Goal: Find specific page/section: Find specific page/section

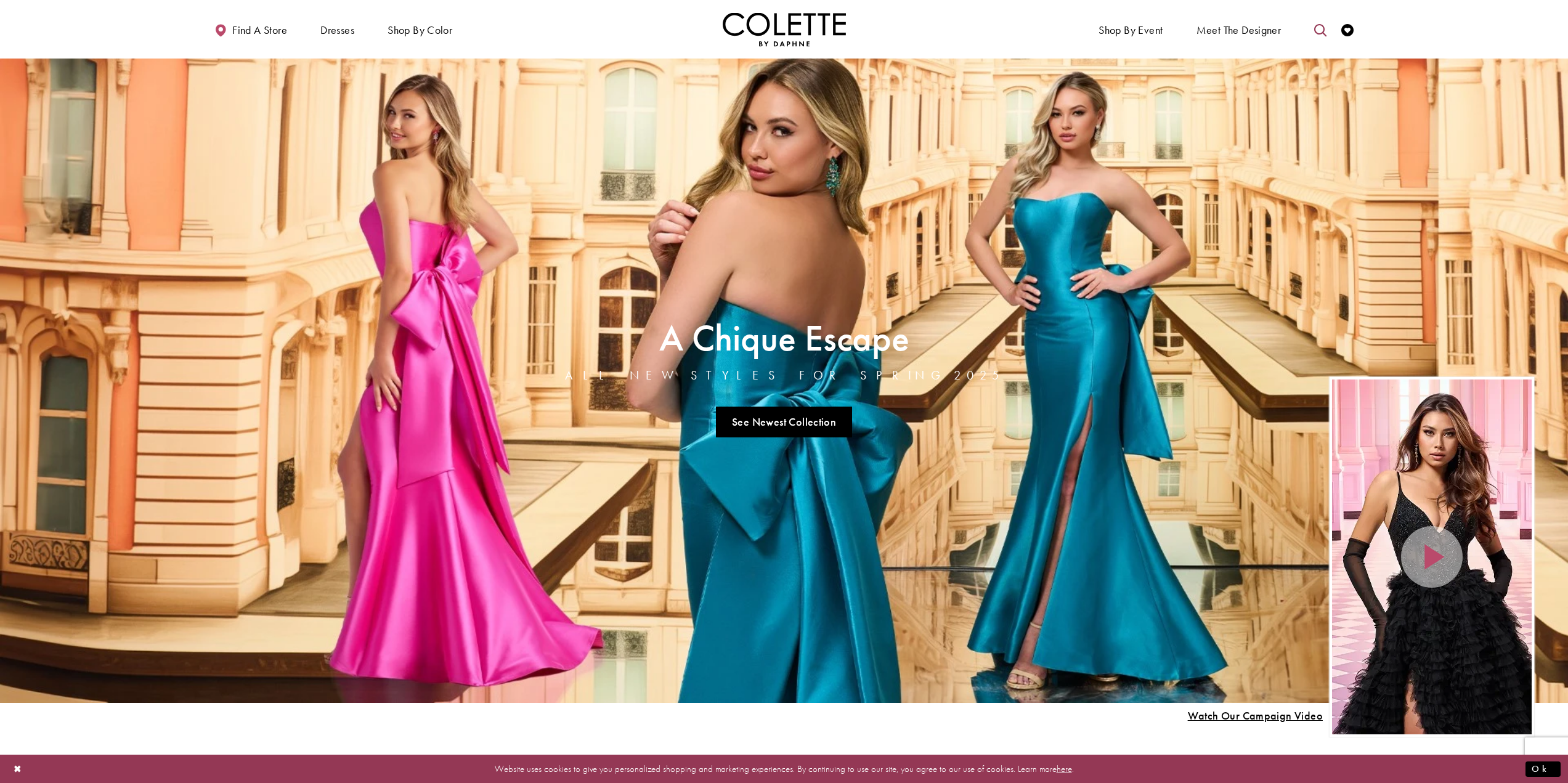
click at [1325, 36] on link "Toggle search" at bounding box center [1320, 29] width 18 height 34
click at [1299, 31] on input "Search" at bounding box center [1258, 30] width 149 height 18
click at [1266, 63] on div "Colette by Daphne CL8240" at bounding box center [1258, 70] width 147 height 59
type input "**********"
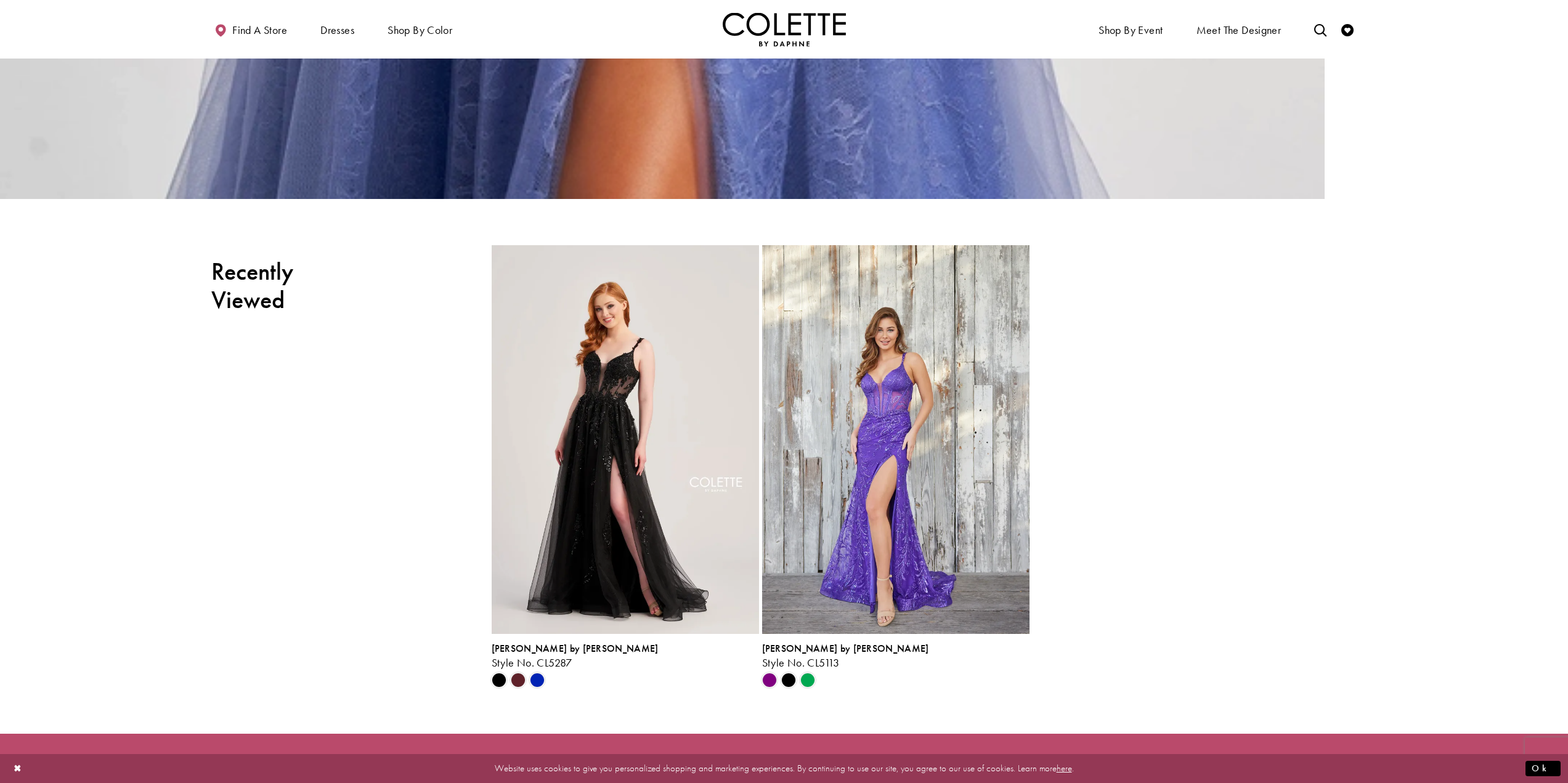
scroll to position [6159, 0]
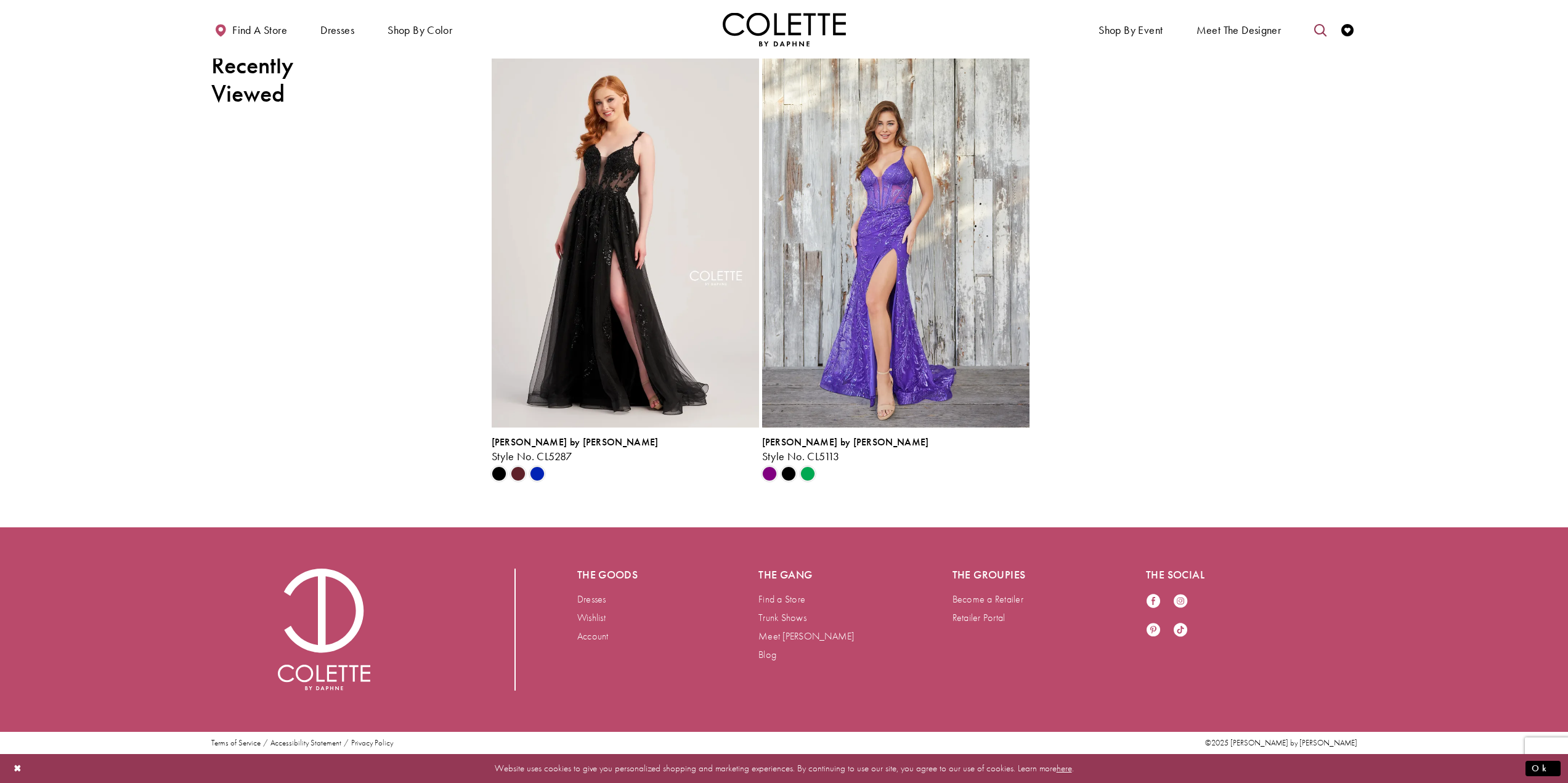
click at [1323, 22] on link "Toggle search" at bounding box center [1320, 29] width 18 height 34
click at [1286, 29] on input "Search" at bounding box center [1258, 30] width 149 height 18
click at [1277, 73] on div "Colette by Daphne CL8060" at bounding box center [1258, 70] width 147 height 59
type input "**********"
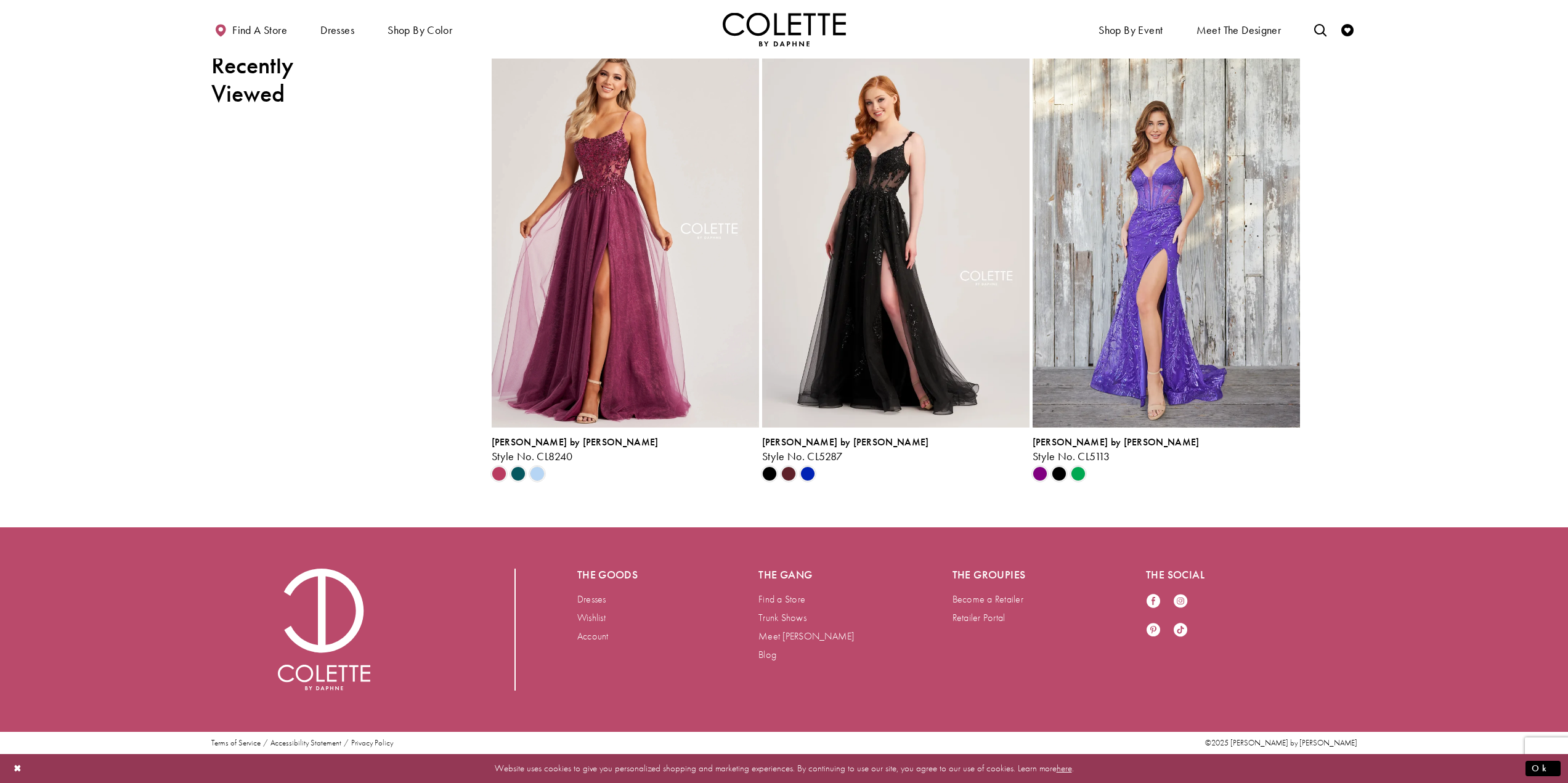
scroll to position [5420, 0]
click at [1321, 27] on icon "Toggle search" at bounding box center [1320, 30] width 12 height 12
click at [1303, 27] on input "Search" at bounding box center [1258, 30] width 149 height 18
click at [1296, 55] on div "Colette by Daphne CL5113" at bounding box center [1258, 70] width 147 height 59
type input "**********"
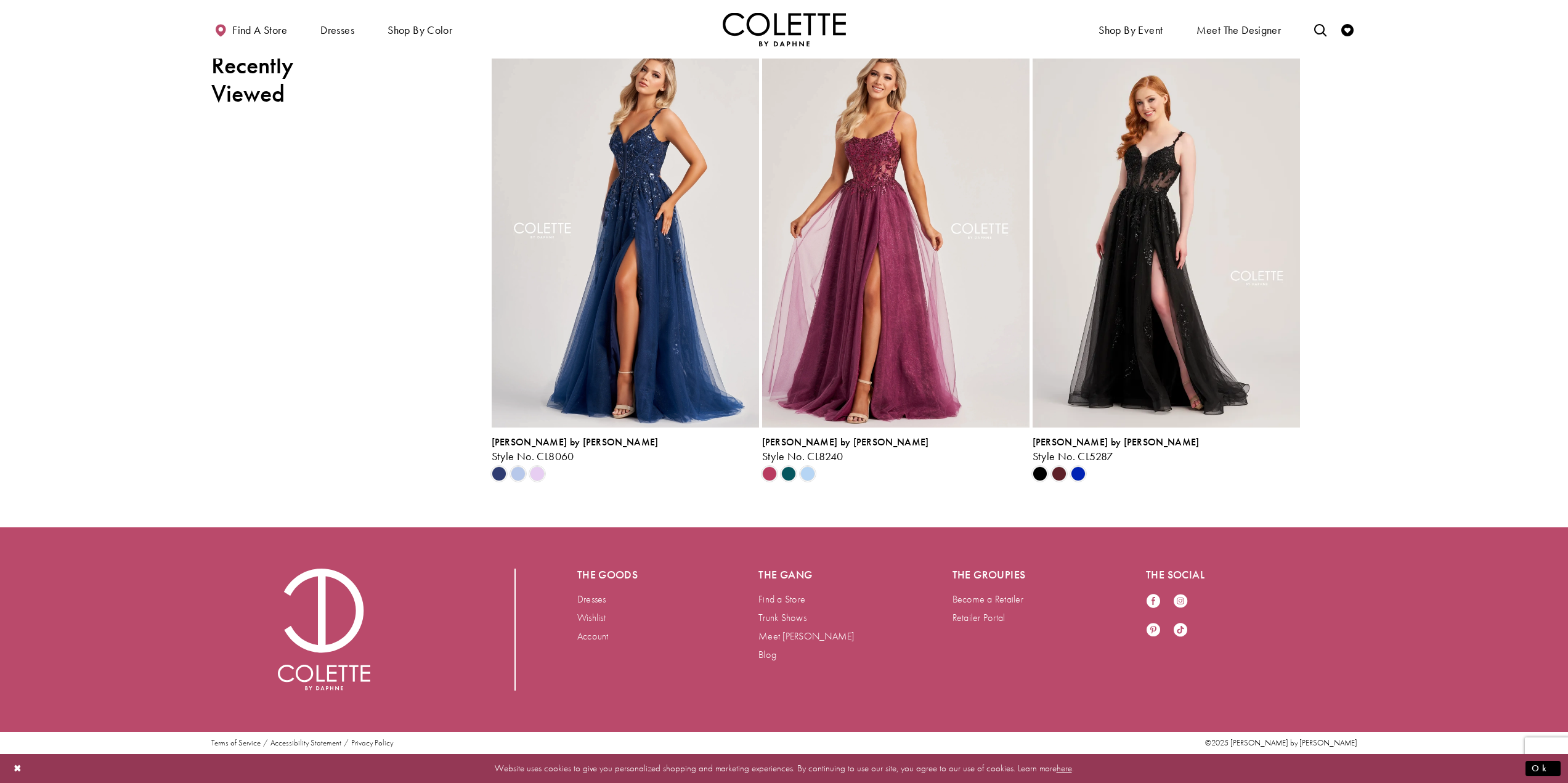
scroll to position [5220, 0]
click at [1315, 31] on icon "Toggle search" at bounding box center [1320, 30] width 12 height 12
click at [1245, 20] on link "Meet the designer" at bounding box center [1238, 29] width 91 height 34
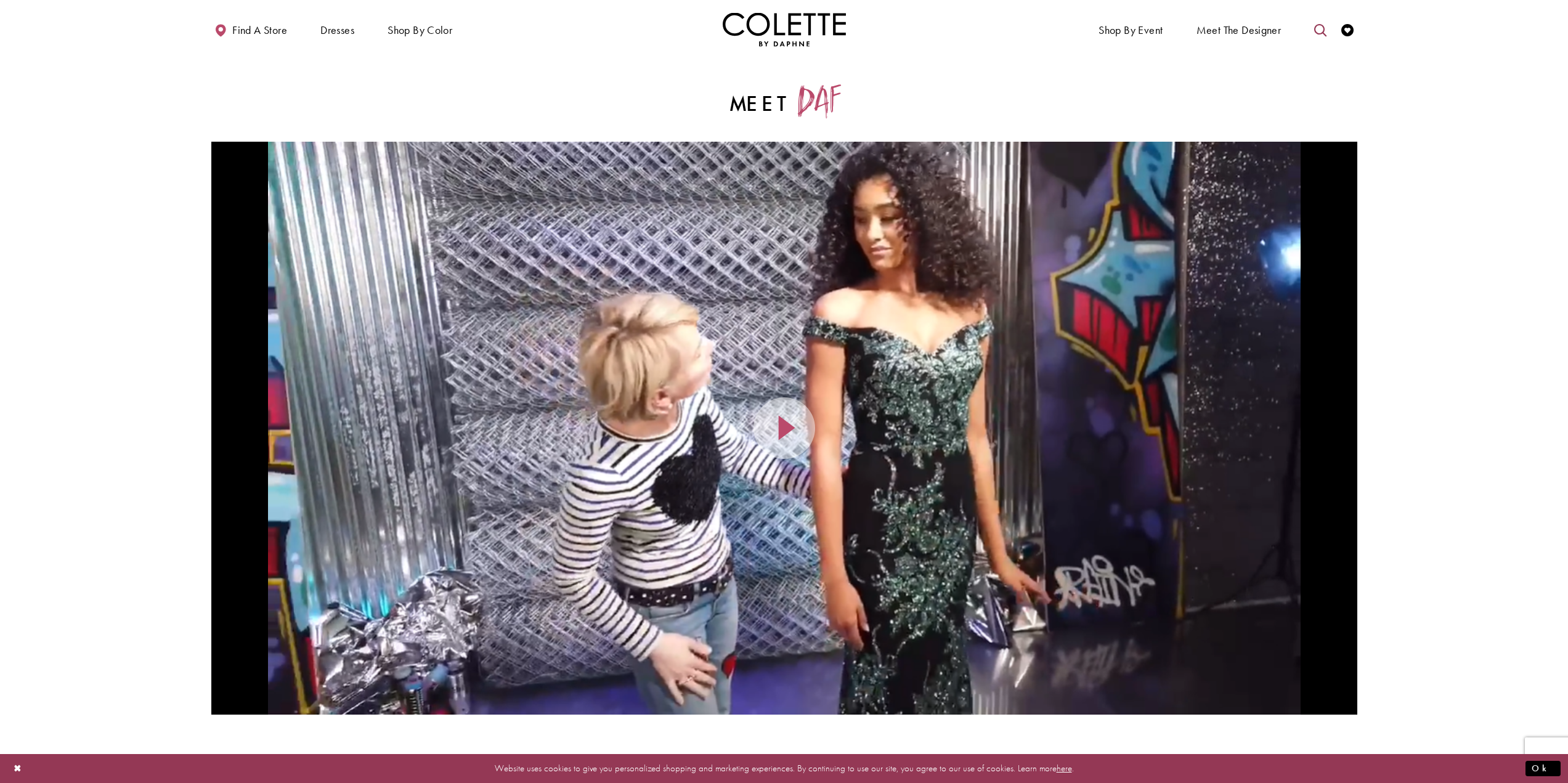
click at [1316, 33] on icon "Toggle search" at bounding box center [1320, 30] width 12 height 12
click at [1283, 29] on input "Search" at bounding box center [1258, 30] width 149 height 18
click at [1288, 56] on div "Colette by Daphne CL5287" at bounding box center [1258, 70] width 147 height 59
type input "**********"
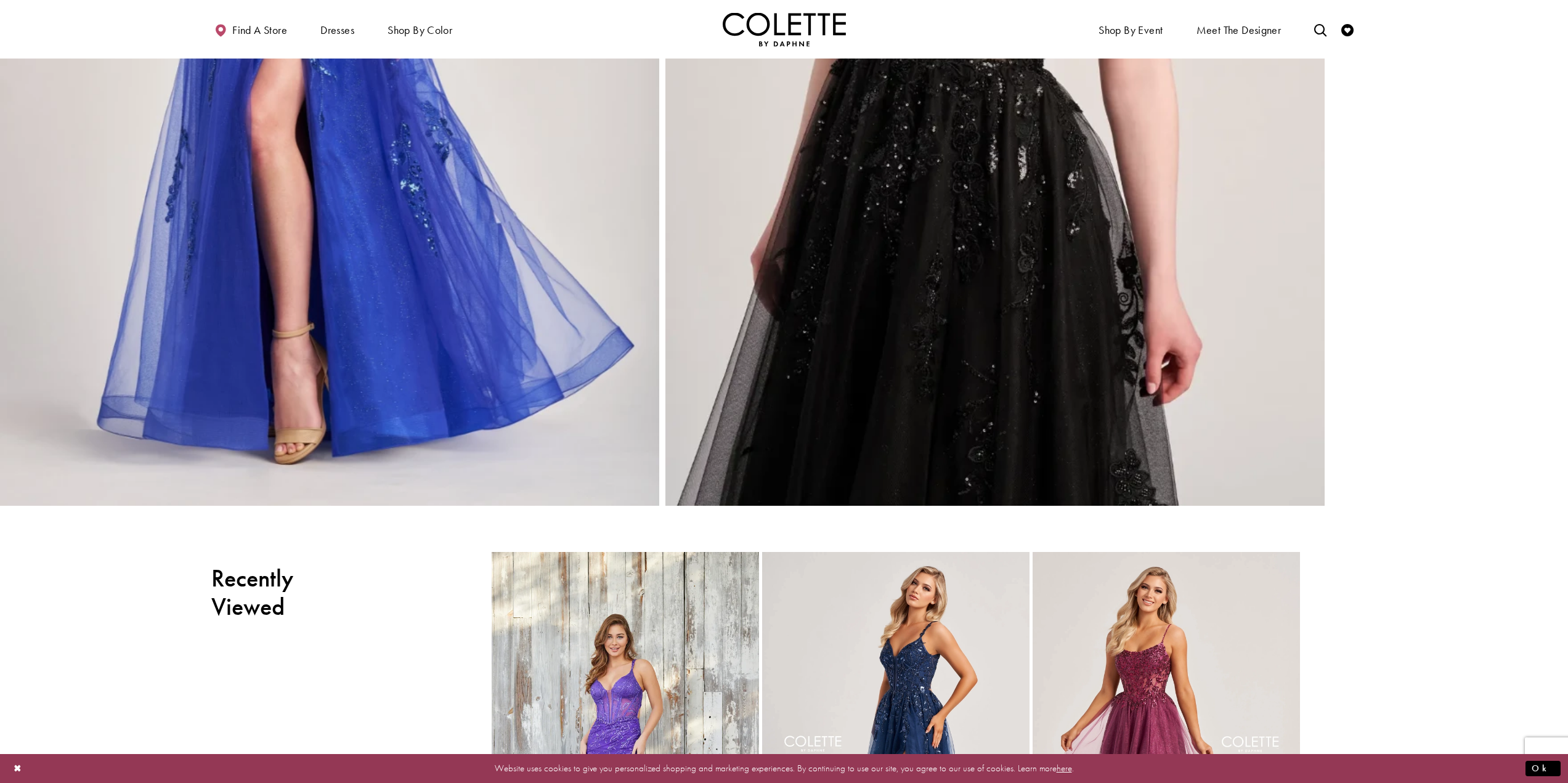
scroll to position [3018, 0]
